Goal: Task Accomplishment & Management: Use online tool/utility

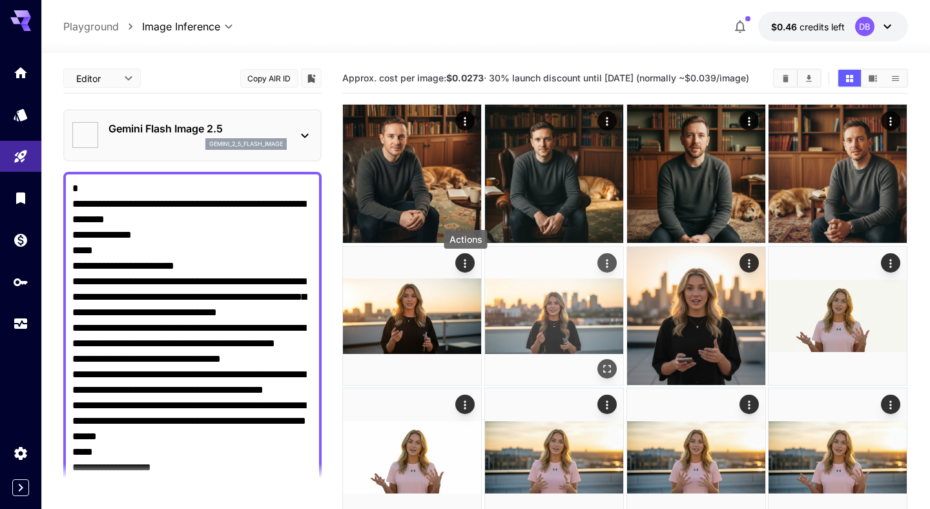
type input "*"
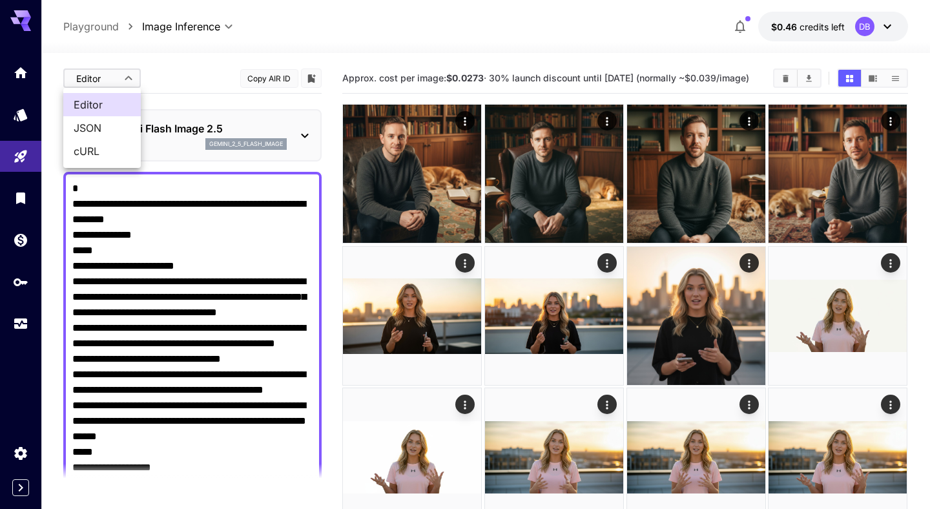
type input "*"
click at [118, 117] on li "JSON" at bounding box center [101, 127] width 77 height 23
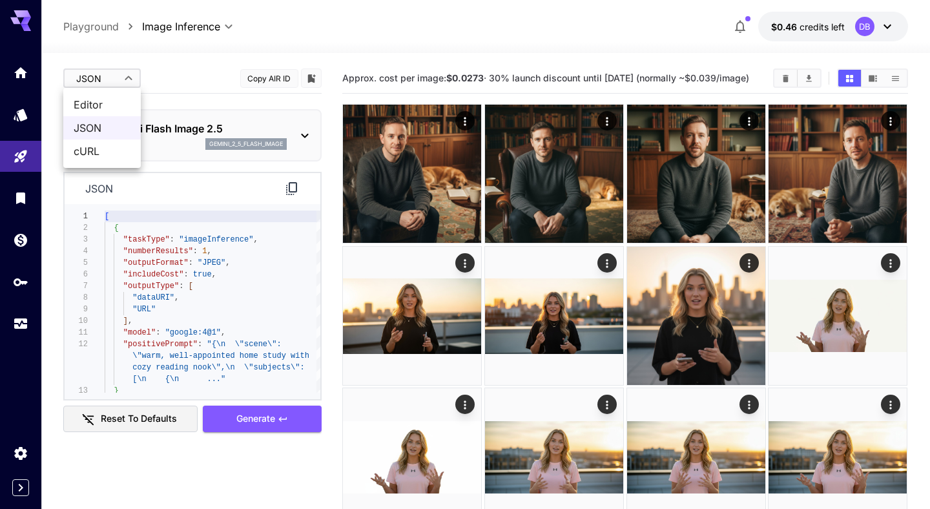
click at [107, 148] on span "cURL" at bounding box center [102, 150] width 57 height 15
type input "****"
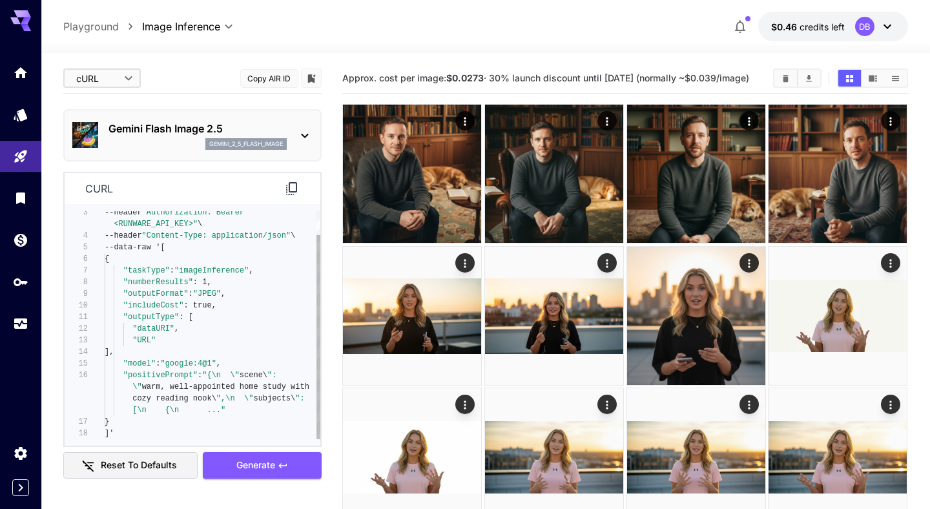
type textarea "**********"
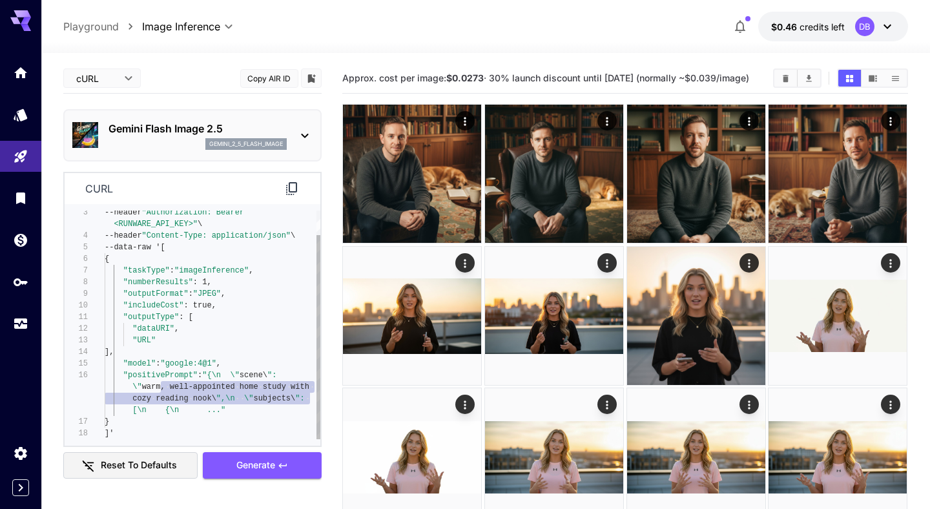
drag, startPoint x: 163, startPoint y: 388, endPoint x: 349, endPoint y: 396, distance: 186.1
click at [320, 396] on div "--header "Authorization: Bearer <RUNWARE_API_KEY>" \ --header "Content-Type: ap…" at bounding box center [213, 311] width 216 height 256
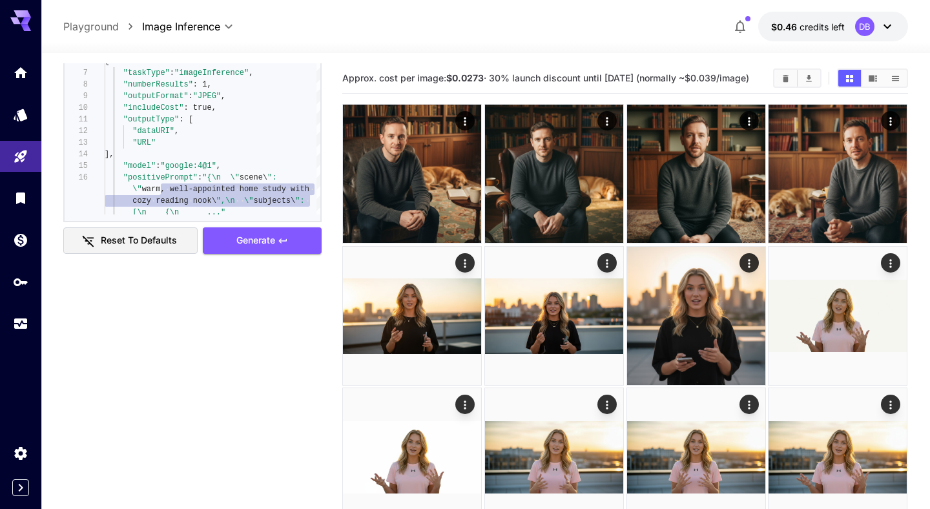
scroll to position [310, 0]
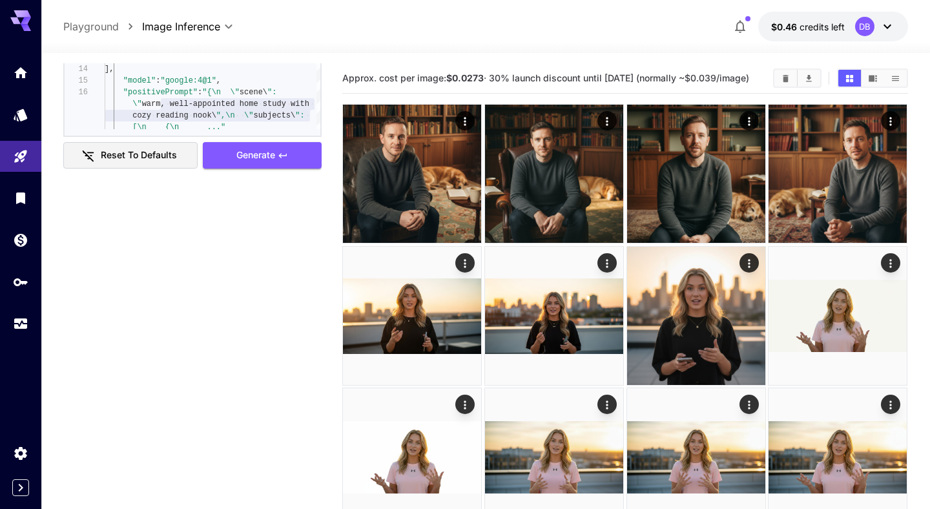
click at [191, 221] on div "cURL **** ​ Copy AIR ID Gemini Flash Image 2.5 gemini_2_5_flash_image curl 3 4 …" at bounding box center [192, 124] width 258 height 742
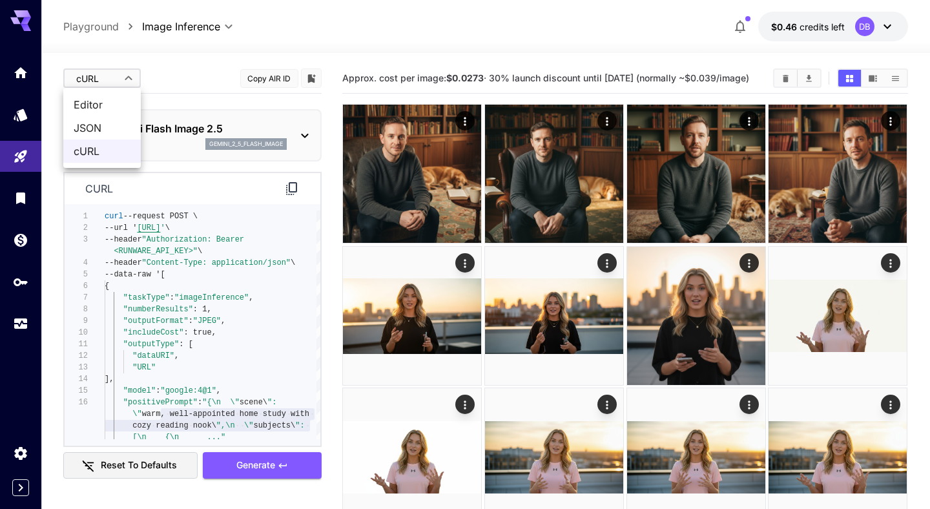
click at [104, 101] on span "Editor" at bounding box center [102, 104] width 57 height 15
type input "****"
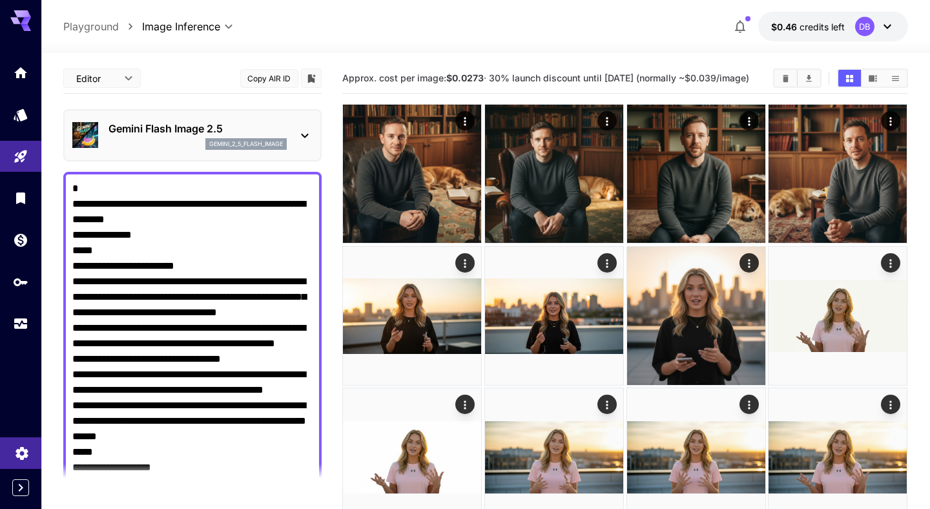
click at [22, 450] on icon "Settings" at bounding box center [21, 449] width 15 height 15
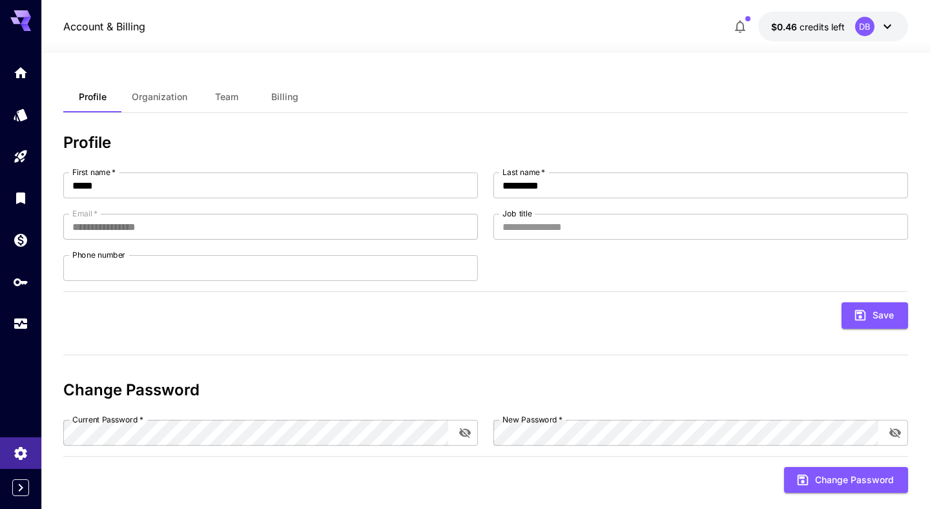
scroll to position [23, 0]
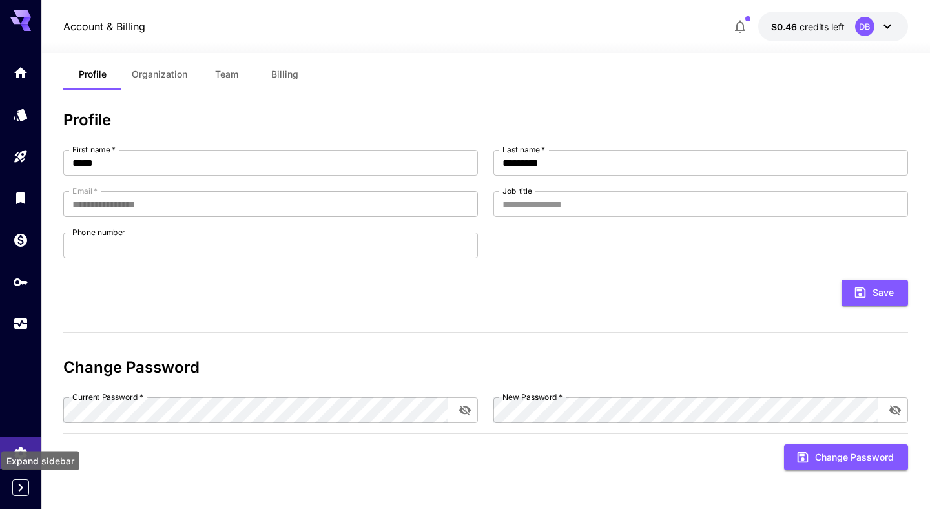
click at [20, 485] on icon "Expand sidebar" at bounding box center [21, 488] width 5 height 8
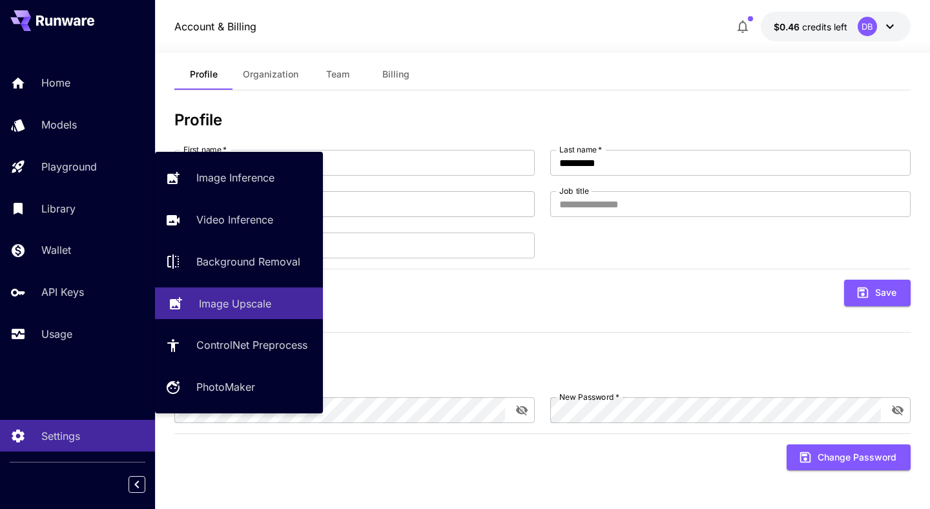
click at [207, 300] on p "Image Upscale" at bounding box center [235, 303] width 72 height 15
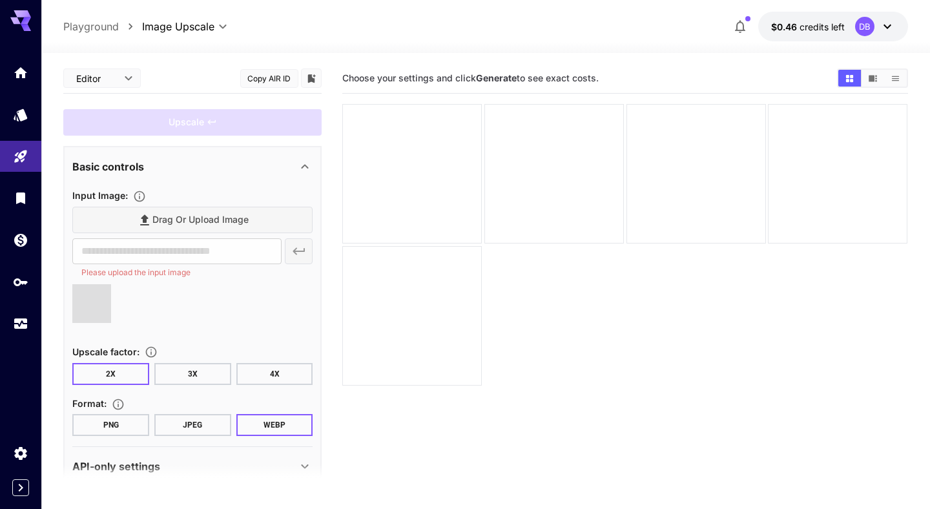
type input "**********"
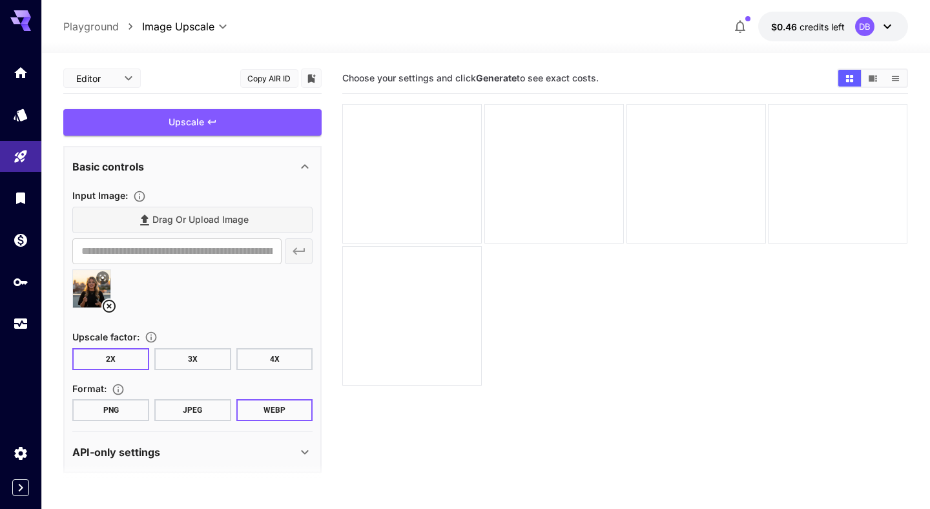
scroll to position [9, 0]
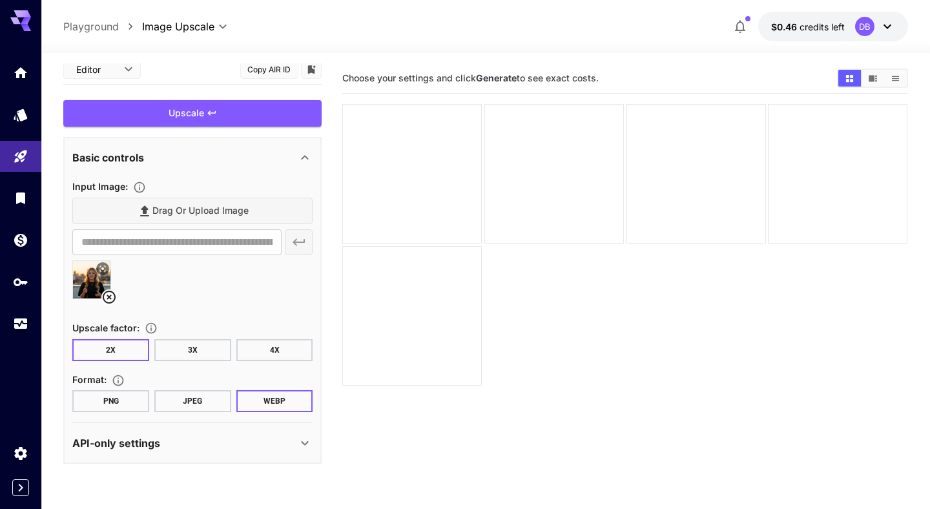
click at [155, 443] on p "API-only settings" at bounding box center [116, 442] width 88 height 15
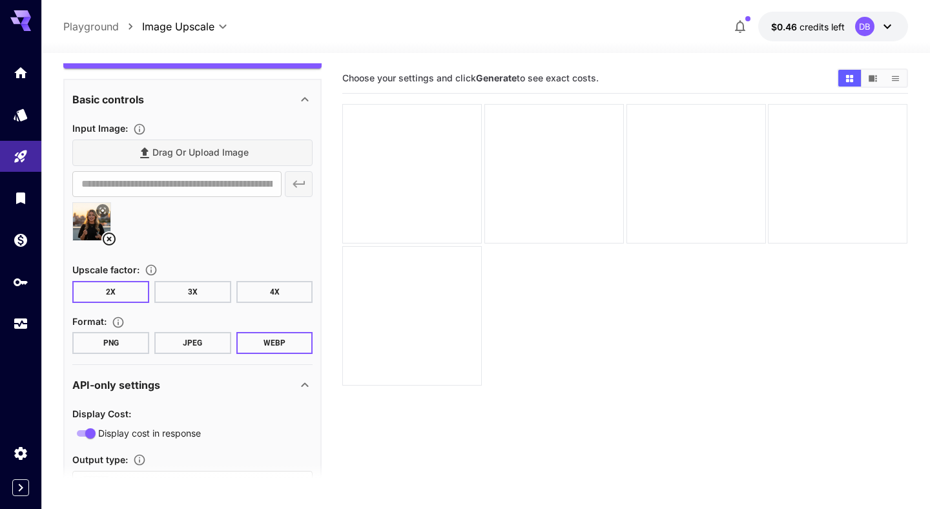
scroll to position [127, 0]
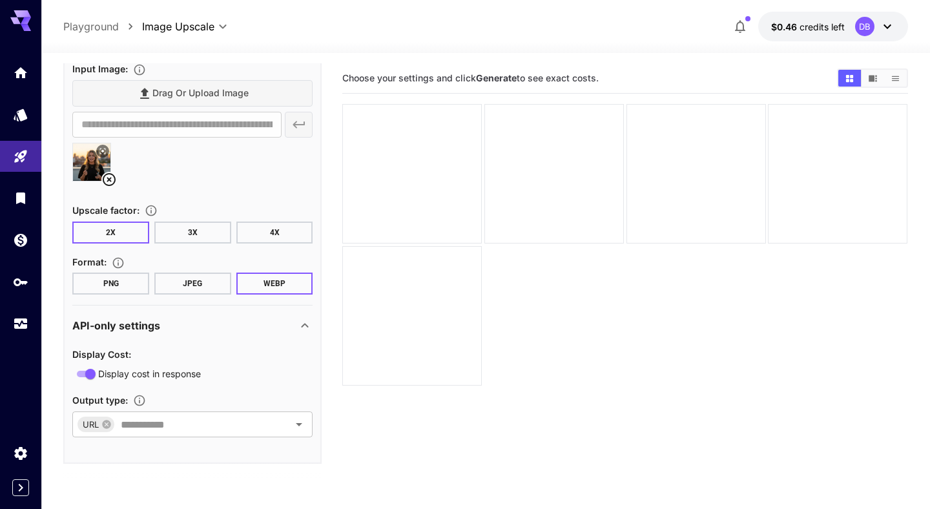
click at [130, 329] on p "API-only settings" at bounding box center [116, 325] width 88 height 15
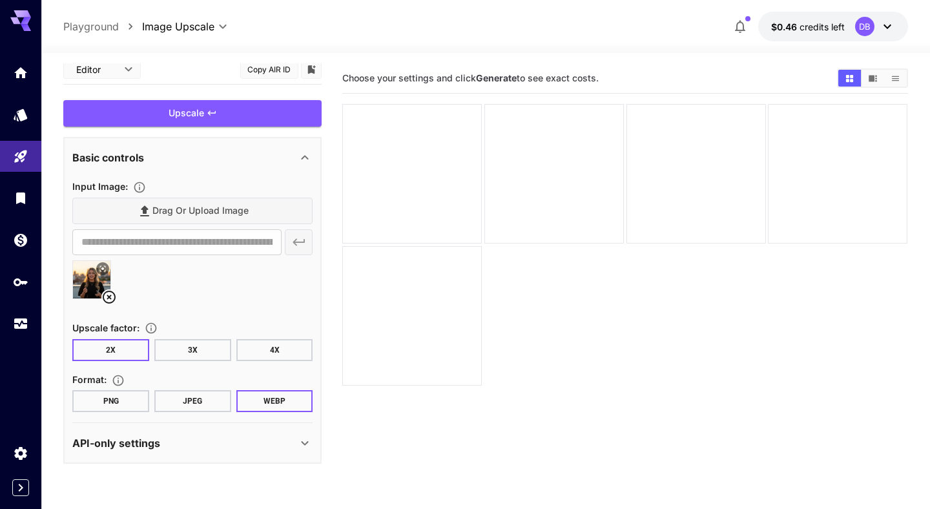
scroll to position [0, 0]
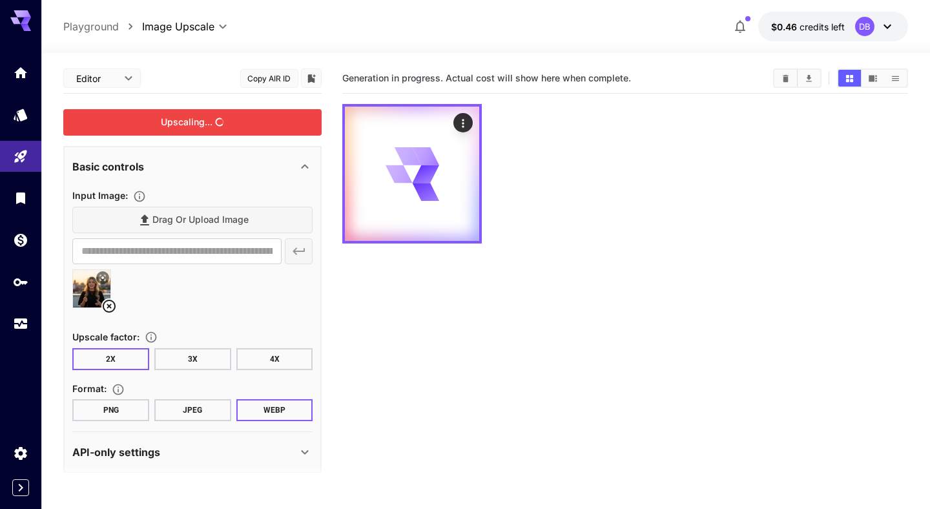
click at [184, 126] on div "Upscaling..." at bounding box center [192, 122] width 258 height 26
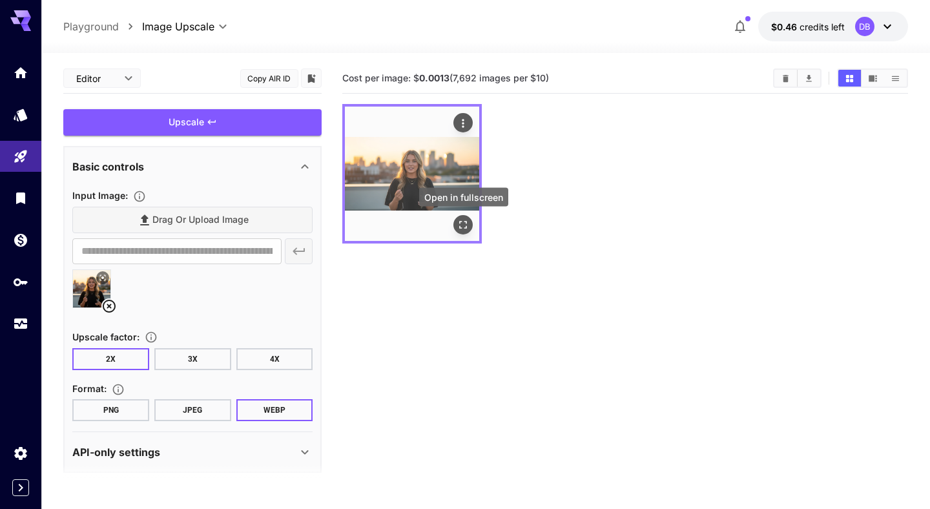
click at [465, 226] on icon "Open in fullscreen" at bounding box center [463, 224] width 13 height 13
click at [464, 125] on icon "Actions" at bounding box center [463, 123] width 13 height 13
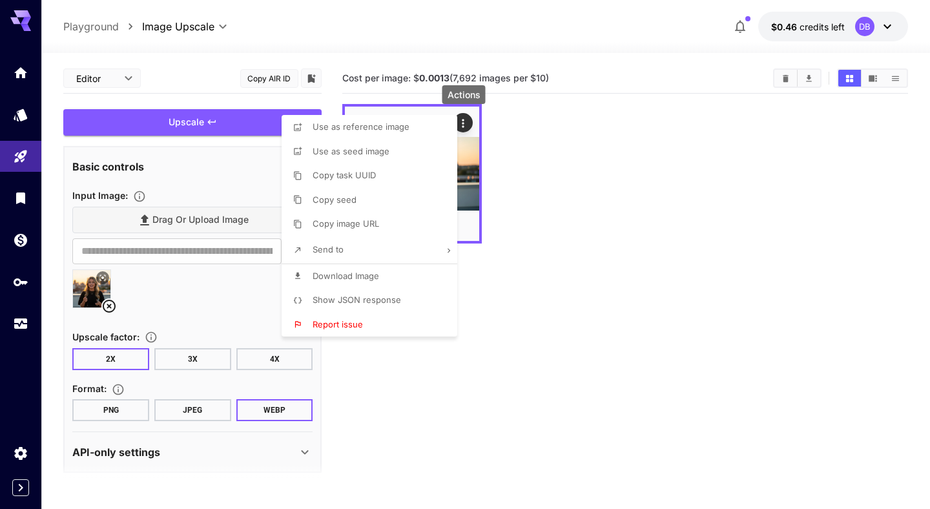
click at [374, 280] on span "Download Image" at bounding box center [345, 275] width 66 height 10
click at [218, 112] on div at bounding box center [465, 254] width 930 height 509
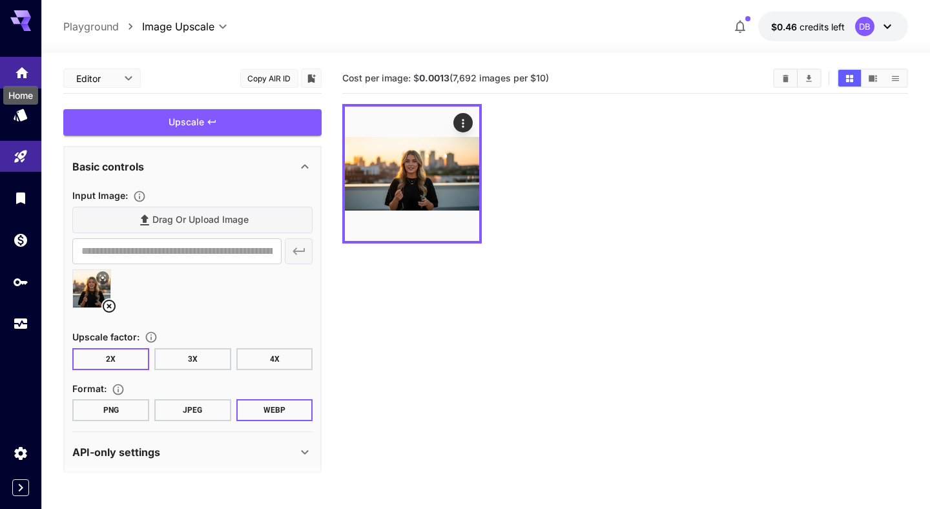
click at [23, 72] on icon "Home" at bounding box center [21, 68] width 13 height 11
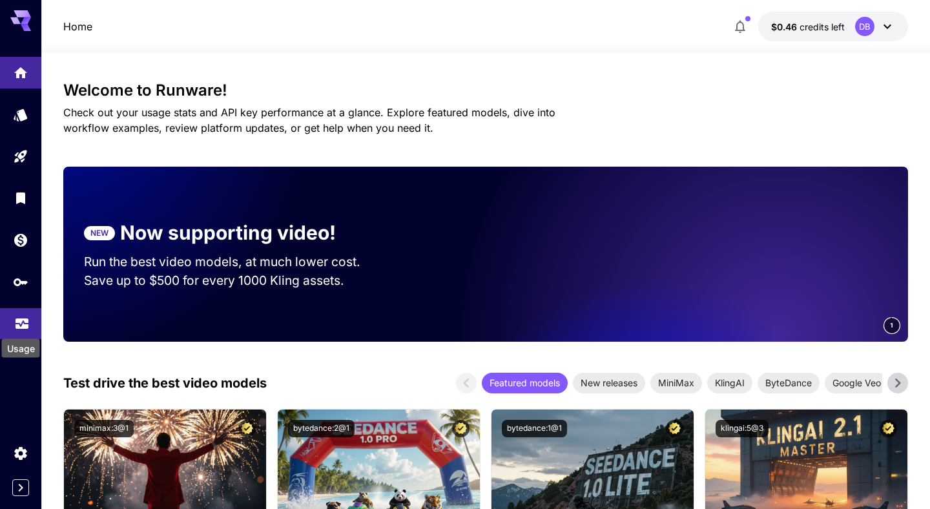
click at [27, 325] on icon "Usage" at bounding box center [21, 321] width 13 height 6
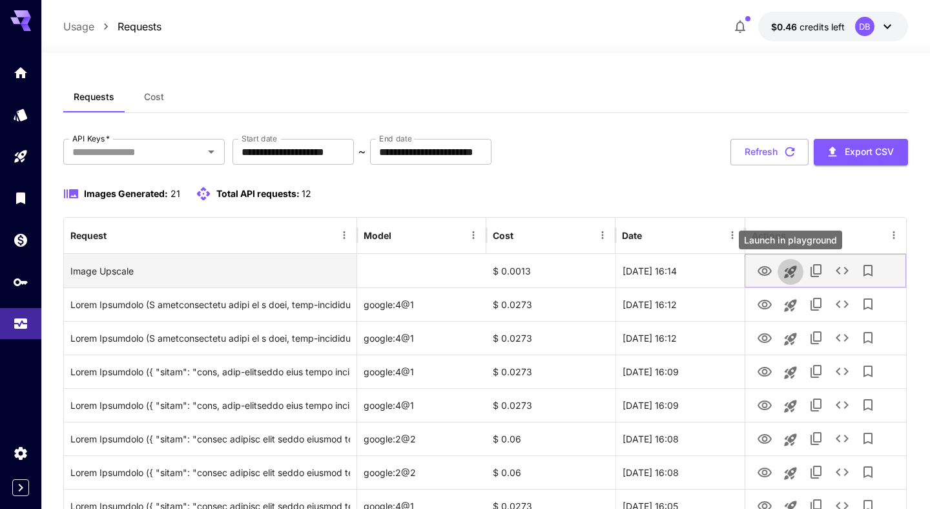
click at [794, 272] on icon "Launch in playground" at bounding box center [789, 271] width 15 height 15
